Goal: Transaction & Acquisition: Obtain resource

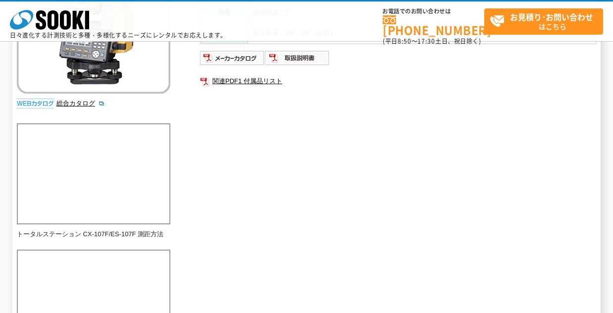
scroll to position [347, 0]
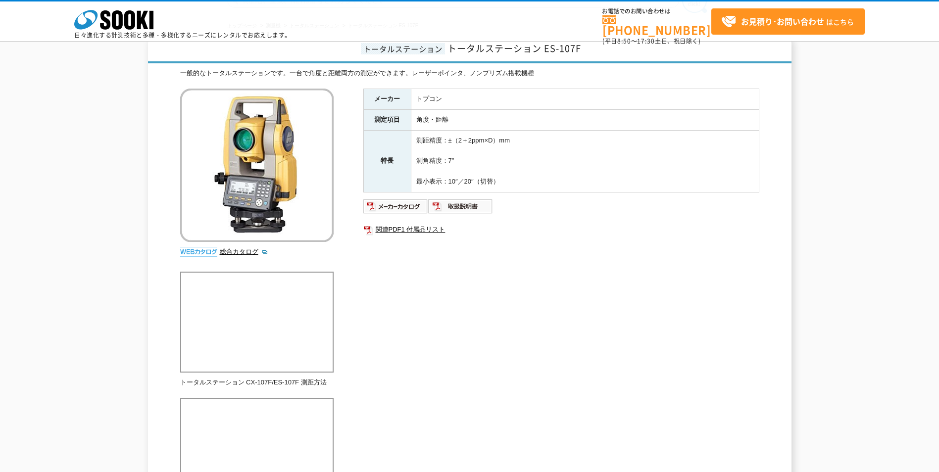
scroll to position [99, 0]
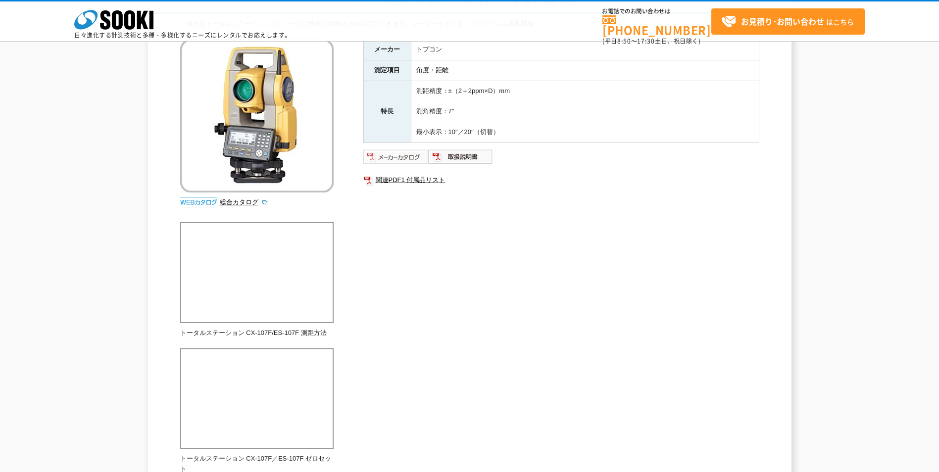
click at [405, 157] on img at bounding box center [395, 157] width 65 height 16
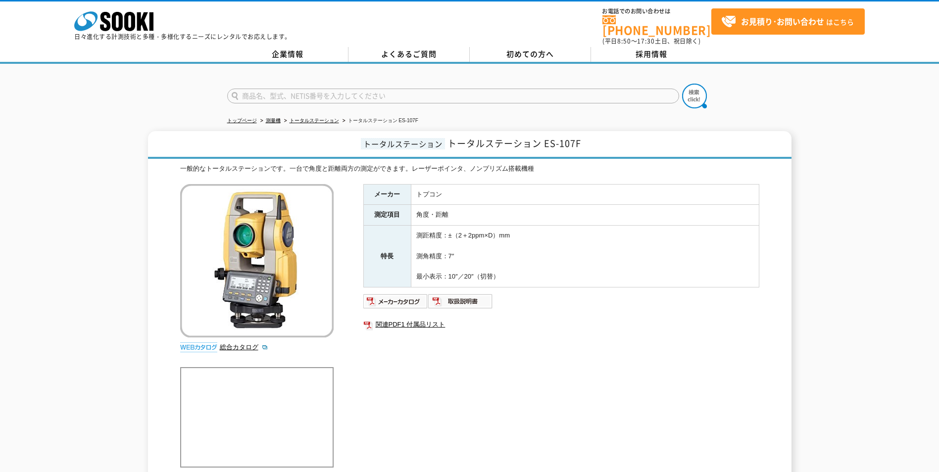
drag, startPoint x: 486, startPoint y: 398, endPoint x: 490, endPoint y: 386, distance: 12.1
click at [193, 80] on div at bounding box center [469, 88] width 939 height 48
click at [412, 297] on img at bounding box center [395, 302] width 65 height 16
